Goal: Information Seeking & Learning: Learn about a topic

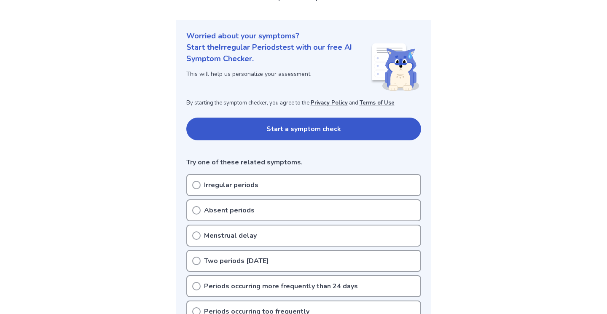
scroll to position [99, 0]
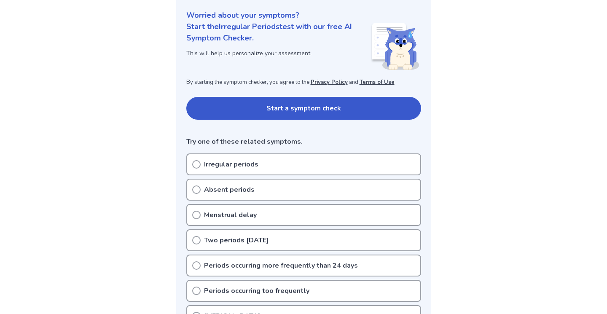
click at [257, 166] on div "Irregular periods" at bounding box center [303, 164] width 235 height 22
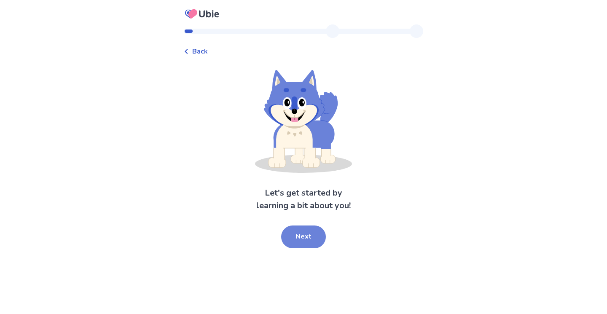
click at [314, 238] on button "Next" at bounding box center [303, 237] width 45 height 23
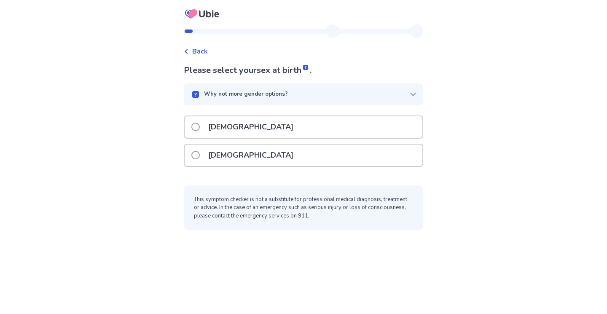
click at [308, 138] on div "[DEMOGRAPHIC_DATA]" at bounding box center [303, 127] width 239 height 23
click at [308, 148] on div "[DEMOGRAPHIC_DATA]" at bounding box center [304, 156] width 238 height 22
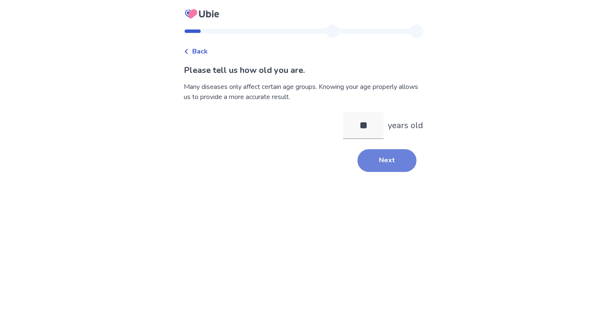
type input "**"
click at [397, 169] on button "Next" at bounding box center [387, 160] width 59 height 23
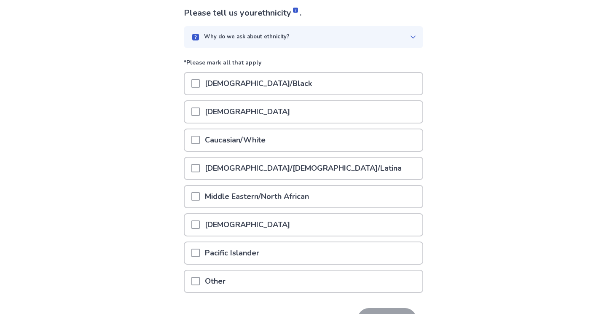
click at [253, 111] on div "[DEMOGRAPHIC_DATA]" at bounding box center [304, 112] width 238 height 22
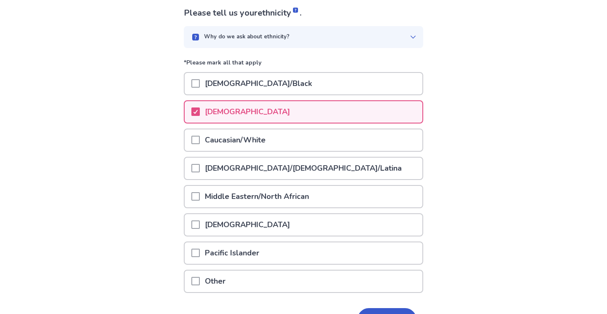
scroll to position [111, 0]
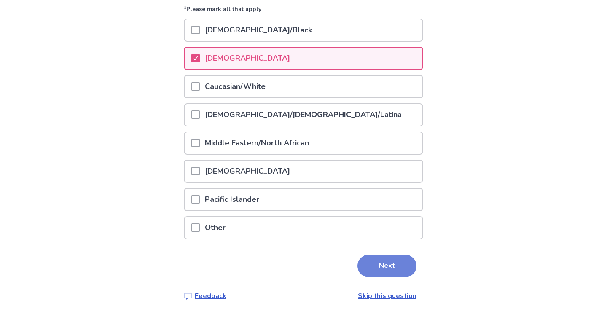
click at [383, 274] on button "Next" at bounding box center [387, 266] width 59 height 23
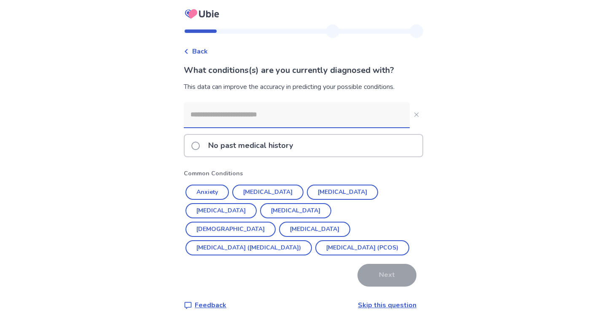
scroll to position [10, 0]
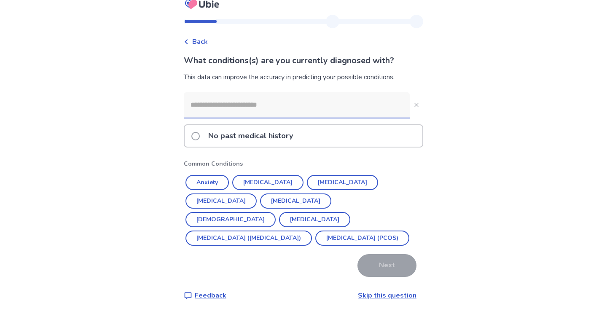
click at [285, 143] on p "No past medical history" at bounding box center [250, 136] width 95 height 22
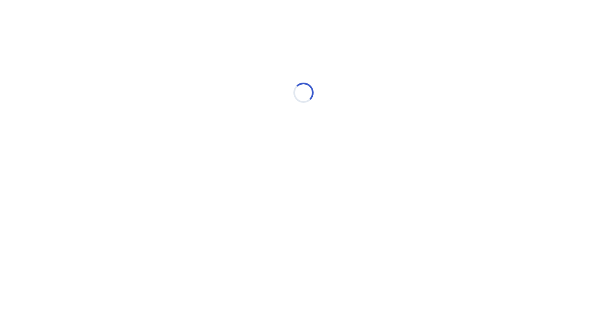
scroll to position [0, 0]
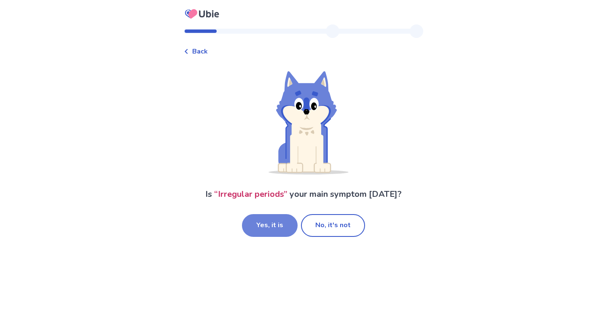
click at [286, 223] on button "Yes, it is" at bounding box center [270, 225] width 56 height 23
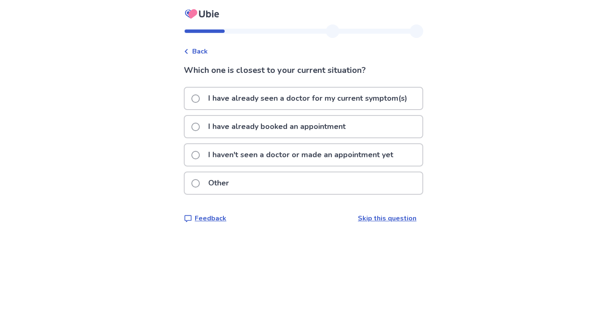
click at [309, 157] on p "I haven't seen a doctor or made an appointment yet" at bounding box center [300, 155] width 195 height 22
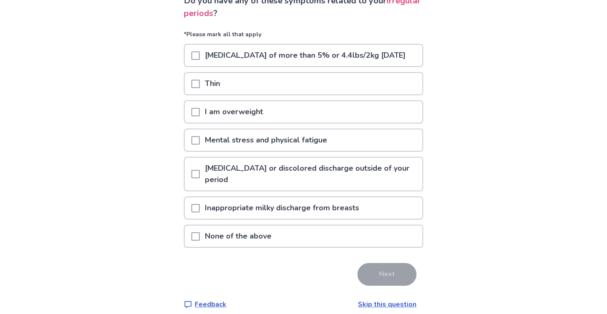
scroll to position [90, 0]
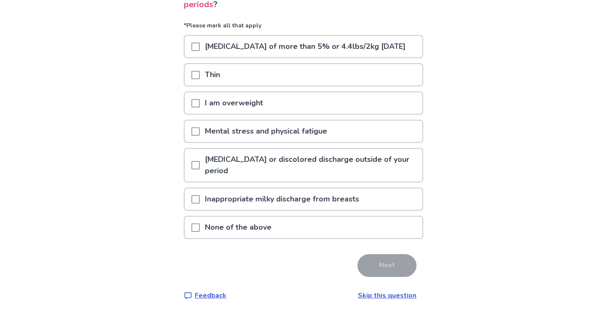
click at [309, 135] on p "Mental stress and physical fatigue" at bounding box center [266, 132] width 132 height 22
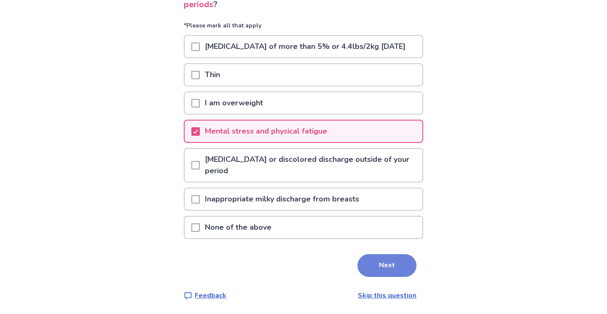
click at [372, 266] on button "Next" at bounding box center [387, 265] width 59 height 23
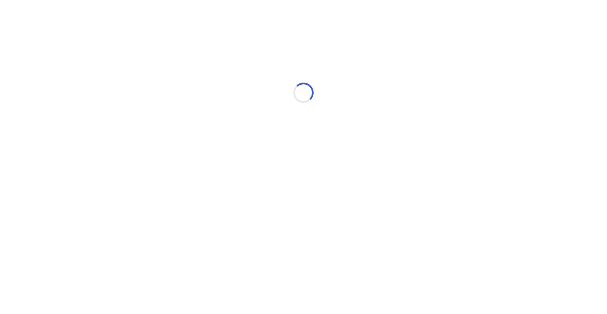
scroll to position [0, 0]
select select "*"
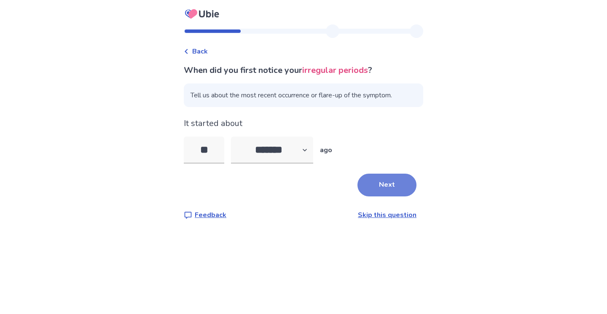
type input "**"
click at [377, 183] on button "Next" at bounding box center [387, 185] width 59 height 23
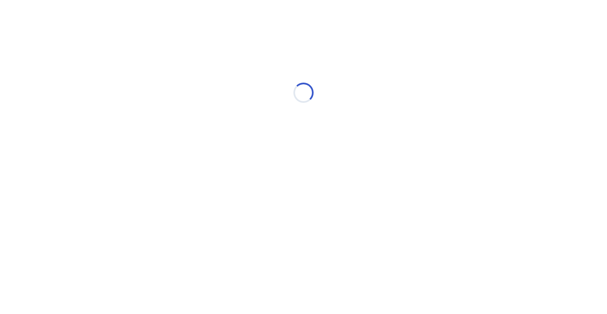
select select "*"
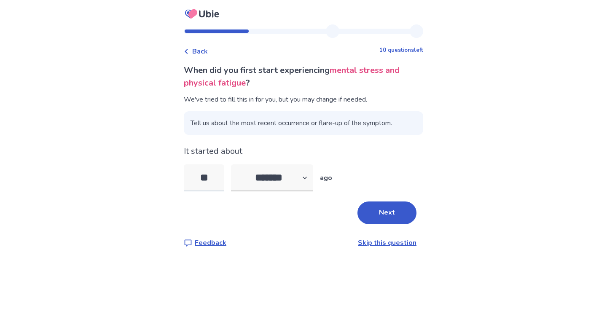
drag, startPoint x: 216, startPoint y: 176, endPoint x: 211, endPoint y: 175, distance: 5.2
click at [211, 175] on input "**" at bounding box center [204, 177] width 40 height 27
drag, startPoint x: 375, startPoint y: 209, endPoint x: 238, endPoint y: 151, distance: 148.9
click at [237, 151] on div "When did you first start experiencing mental stress and physical fatigue ? We'v…" at bounding box center [303, 156] width 239 height 184
click at [211, 175] on input "**" at bounding box center [204, 177] width 40 height 27
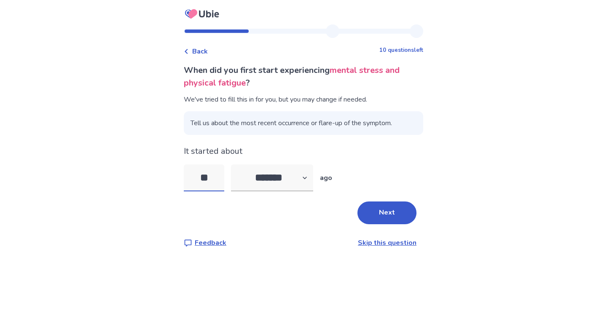
click at [211, 175] on input "**" at bounding box center [204, 177] width 40 height 27
type input "**"
click at [393, 214] on button "Next" at bounding box center [387, 213] width 59 height 23
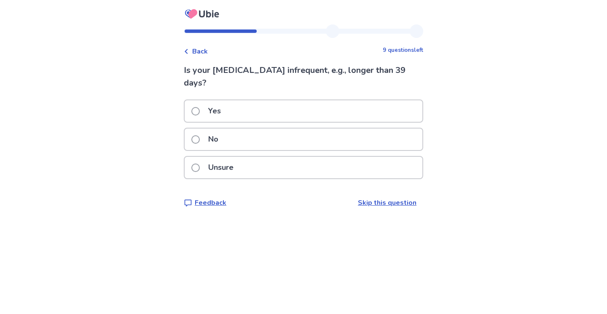
click at [281, 164] on div "Unsure" at bounding box center [304, 168] width 238 height 22
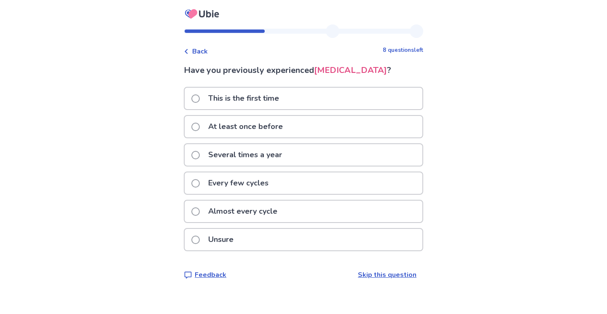
click at [292, 166] on div "Several times a year" at bounding box center [304, 155] width 238 height 22
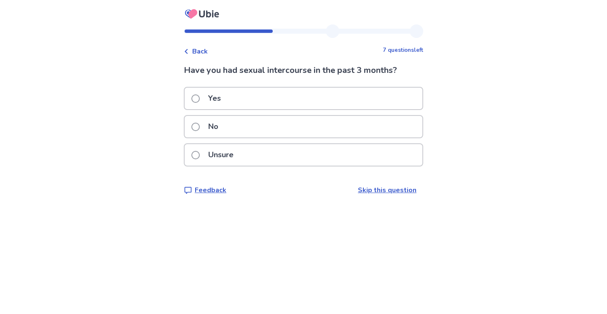
click at [266, 123] on div "No" at bounding box center [304, 127] width 238 height 22
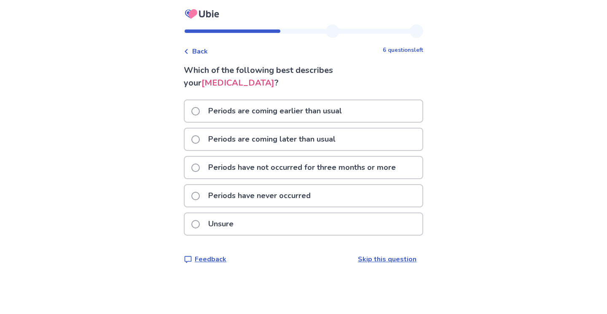
click at [270, 142] on p "Periods are coming later than usual" at bounding box center [271, 140] width 137 height 22
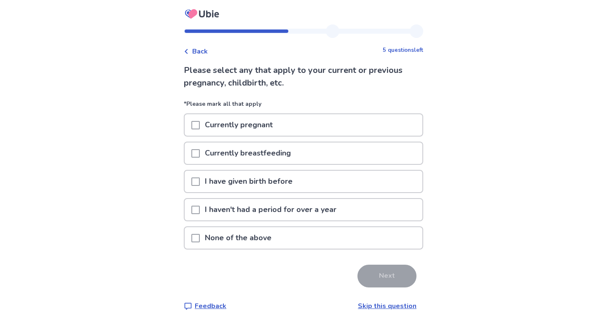
click at [205, 56] on div "Back 5 questions left Please select any that apply to your current or previous …" at bounding box center [303, 174] width 253 height 300
click at [256, 238] on p "None of the above" at bounding box center [238, 238] width 77 height 22
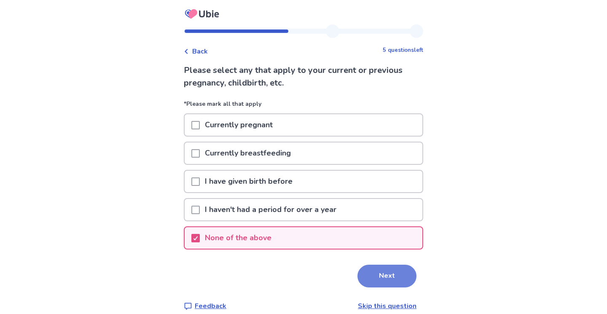
click at [373, 285] on button "Next" at bounding box center [387, 276] width 59 height 23
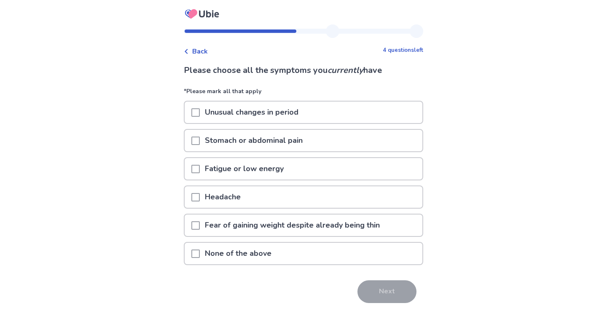
click at [329, 257] on div "None of the above" at bounding box center [304, 254] width 238 height 22
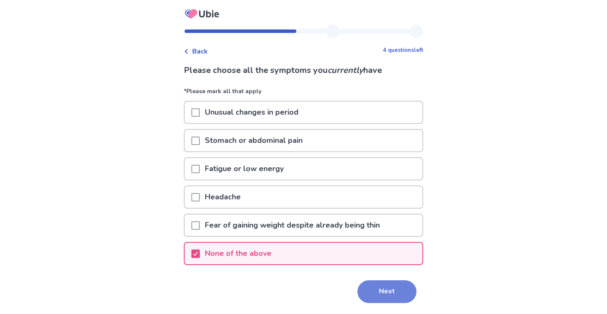
click at [375, 291] on button "Next" at bounding box center [387, 291] width 59 height 23
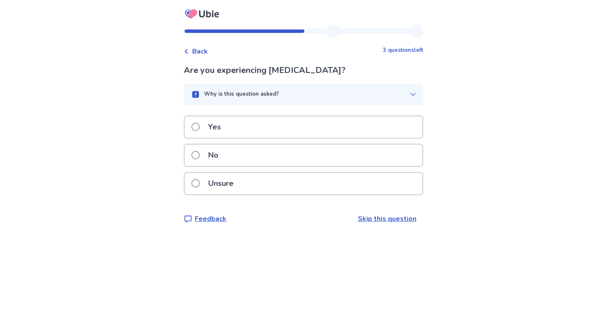
click at [340, 161] on div "No" at bounding box center [304, 156] width 238 height 22
click at [328, 159] on div "No" at bounding box center [304, 156] width 238 height 22
click at [312, 158] on div "No" at bounding box center [304, 156] width 238 height 22
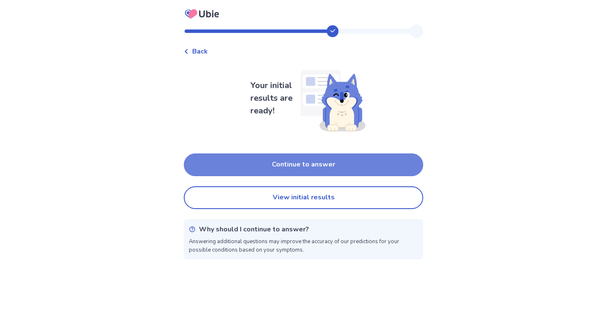
click at [323, 172] on button "Continue to answer" at bounding box center [303, 164] width 239 height 23
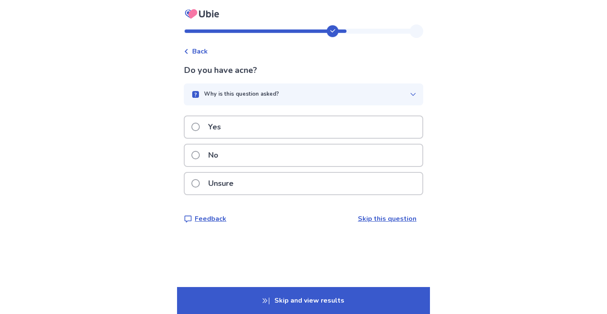
click at [274, 158] on div "No" at bounding box center [304, 156] width 238 height 22
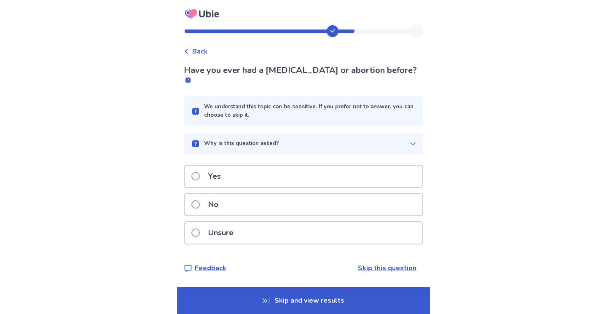
click at [248, 194] on div "No" at bounding box center [304, 205] width 238 height 22
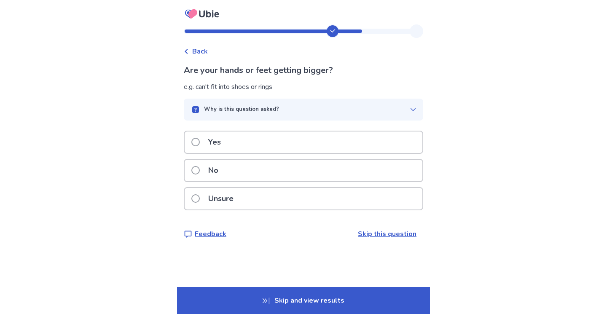
click at [256, 172] on div "No" at bounding box center [304, 171] width 238 height 22
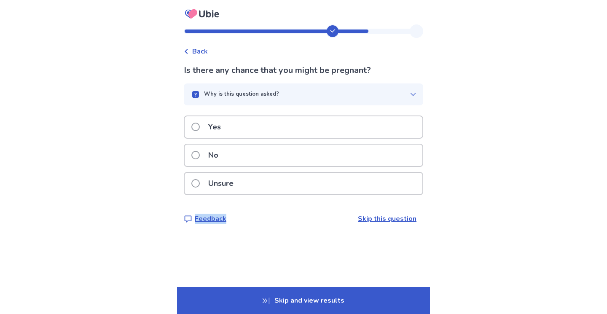
drag, startPoint x: 261, startPoint y: 152, endPoint x: 265, endPoint y: 227, distance: 75.2
click at [265, 228] on div "Back Is there any chance that you might be pregnant? Why is this question asked…" at bounding box center [303, 130] width 253 height 213
click at [264, 193] on div "Unsure" at bounding box center [304, 184] width 238 height 22
click at [265, 155] on div "No" at bounding box center [304, 156] width 238 height 22
click at [258, 159] on div "No" at bounding box center [304, 156] width 238 height 22
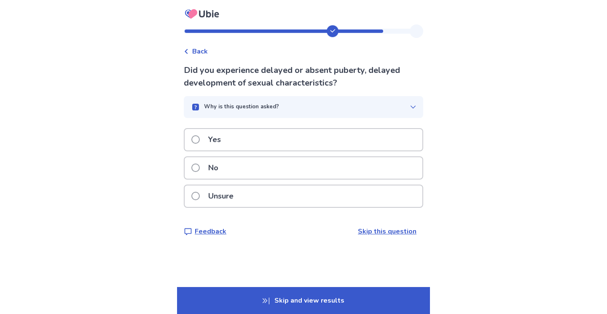
click at [261, 166] on div "No" at bounding box center [304, 168] width 238 height 22
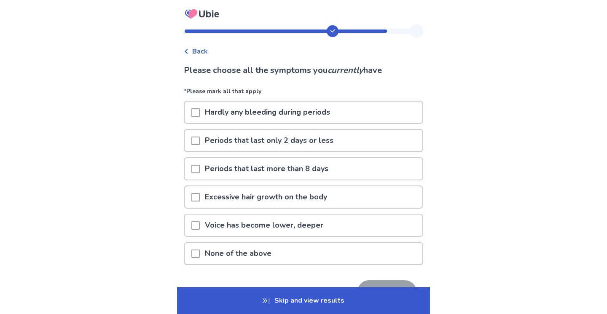
click at [305, 110] on p "Hardly any bleeding during periods" at bounding box center [267, 113] width 135 height 22
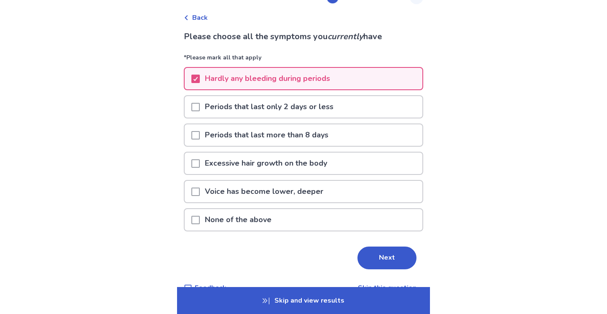
scroll to position [41, 0]
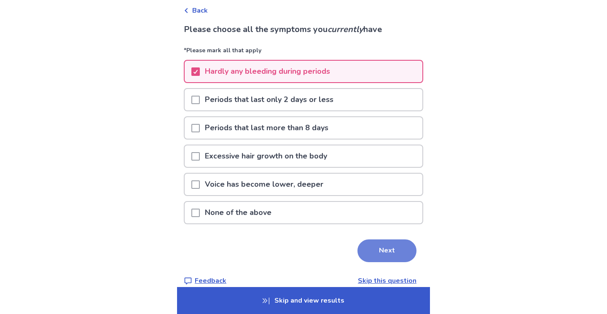
click at [373, 239] on button "Next" at bounding box center [387, 250] width 59 height 23
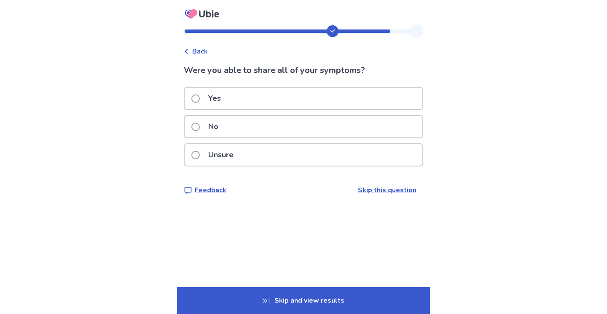
click at [304, 101] on div "Yes" at bounding box center [304, 99] width 238 height 22
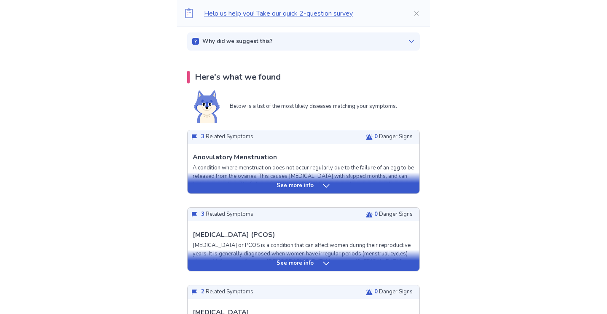
scroll to position [143, 0]
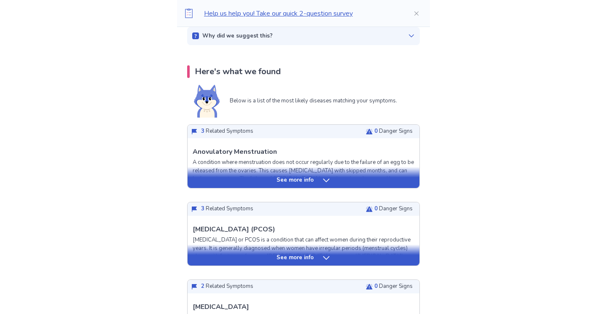
click at [320, 180] on div "See more info" at bounding box center [304, 180] width 232 height 8
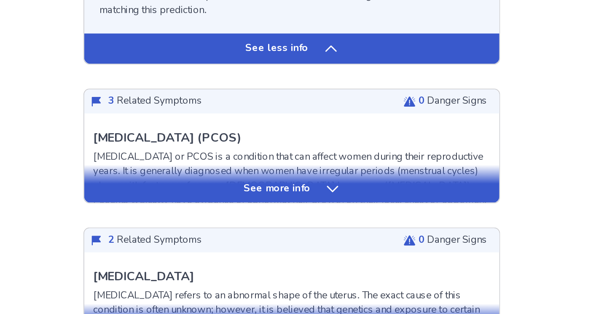
scroll to position [751, 0]
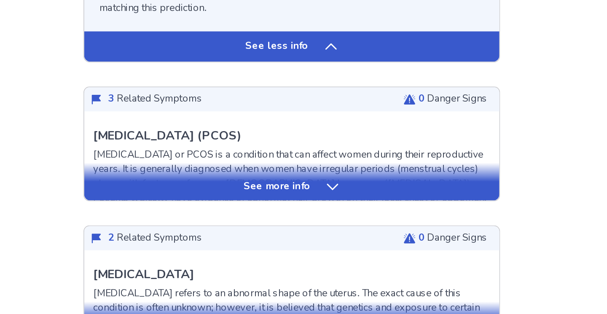
click at [315, 241] on div "See more info" at bounding box center [304, 243] width 232 height 8
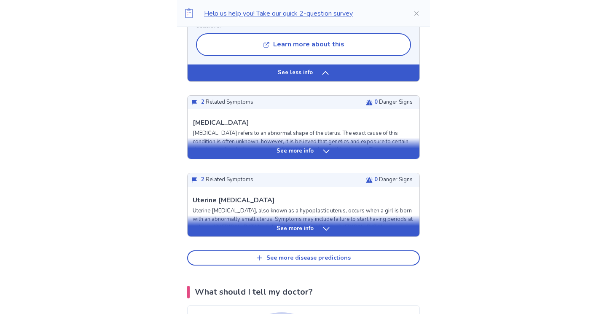
scroll to position [1735, 0]
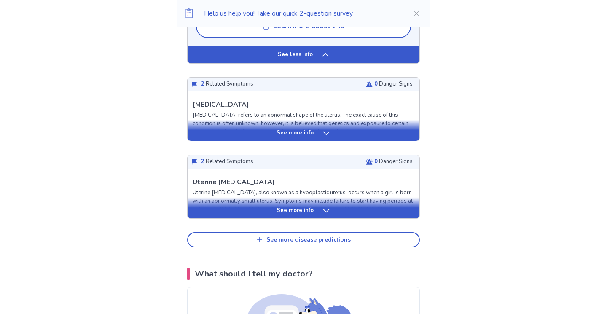
click at [303, 137] on p "See more info" at bounding box center [295, 133] width 37 height 8
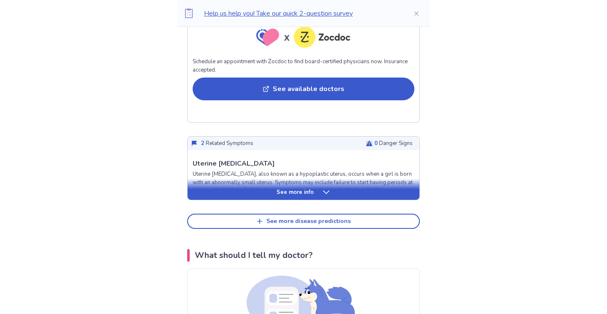
scroll to position [2350, 0]
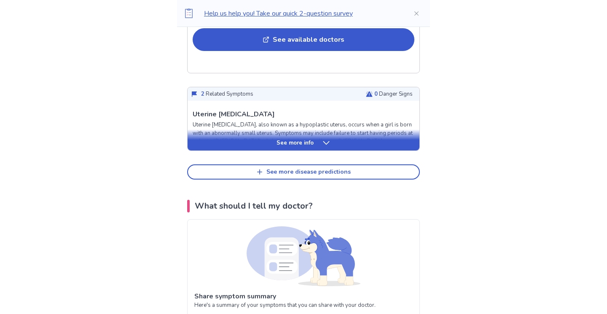
click at [298, 147] on div "See more info" at bounding box center [304, 143] width 232 height 8
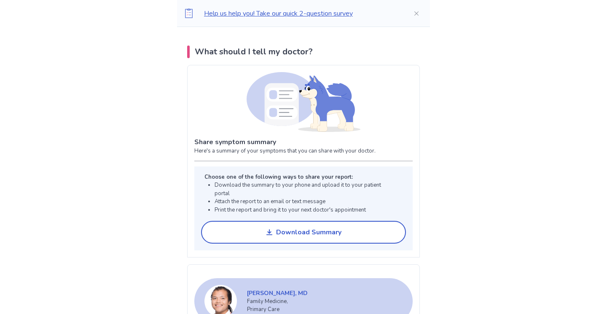
scroll to position [3008, 0]
